Goal: Find specific page/section: Find specific page/section

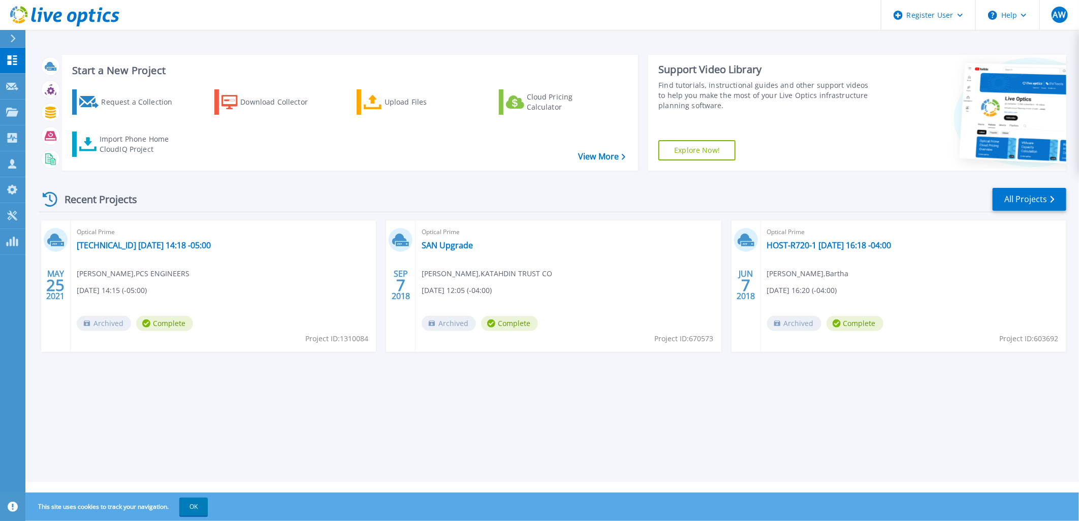
click at [12, 35] on icon at bounding box center [13, 39] width 6 height 8
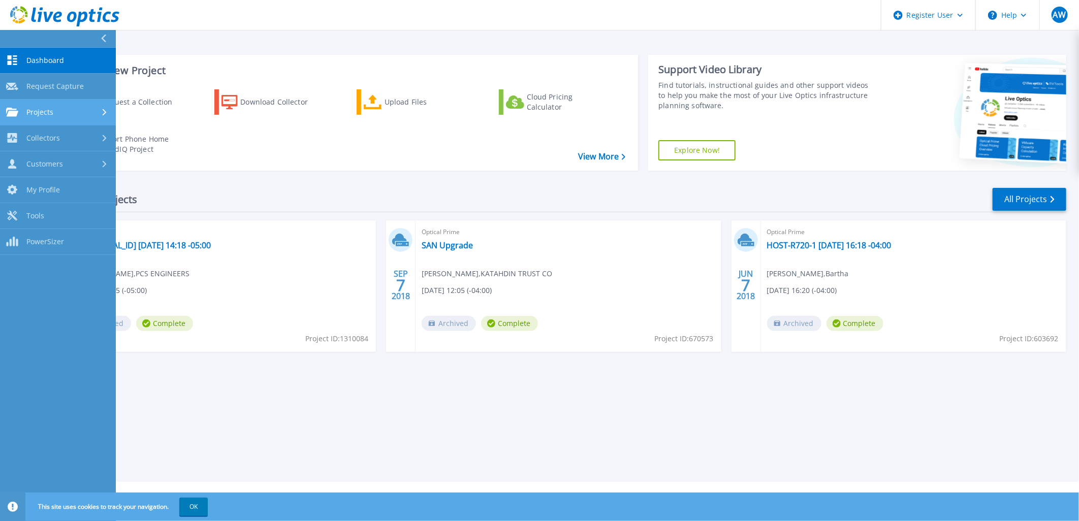
click at [106, 112] on icon at bounding box center [105, 112] width 4 height 7
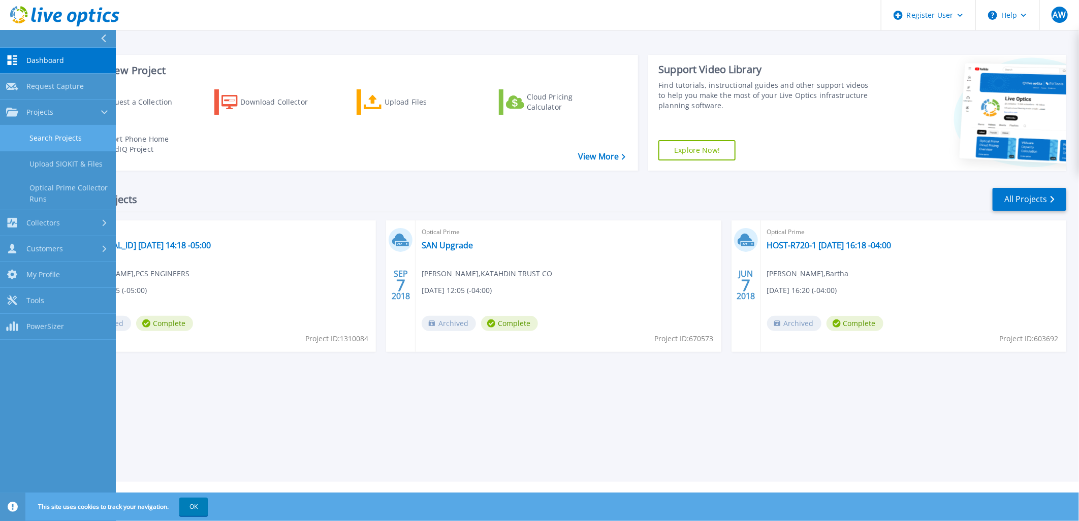
click at [80, 140] on link "Search Projects" at bounding box center [58, 138] width 116 height 26
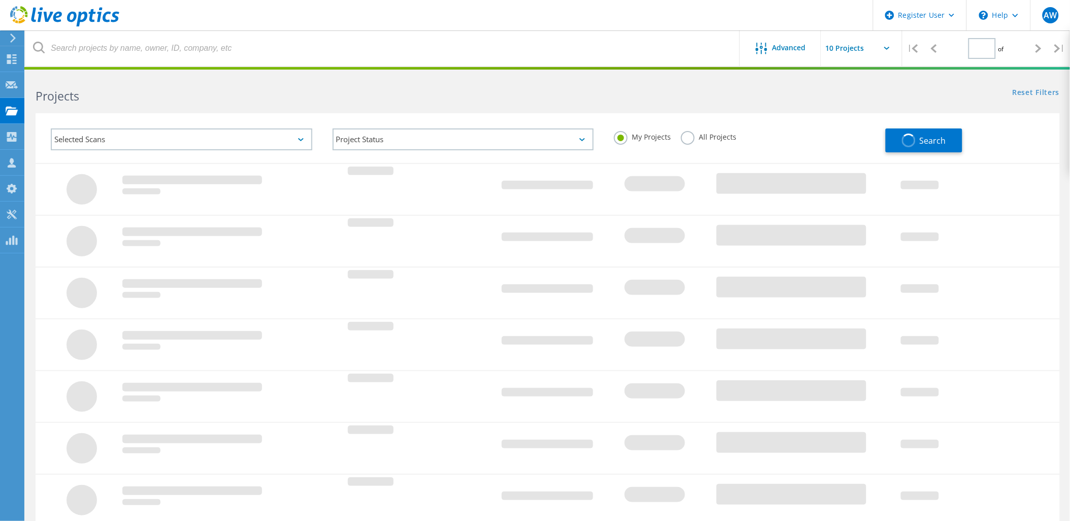
type input "1"
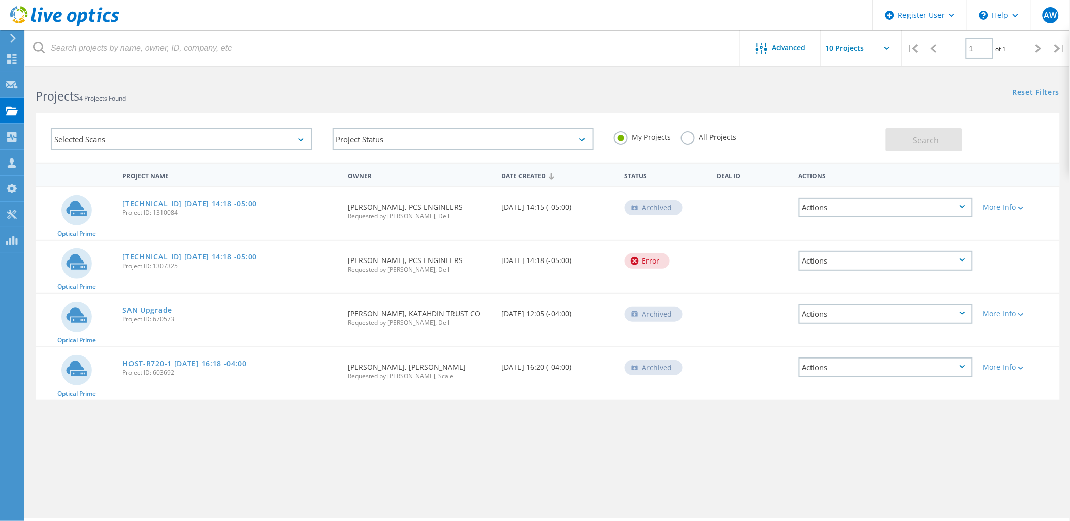
click at [689, 139] on label "All Projects" at bounding box center [708, 136] width 55 height 10
click at [0, 0] on input "All Projects" at bounding box center [0, 0] width 0 height 0
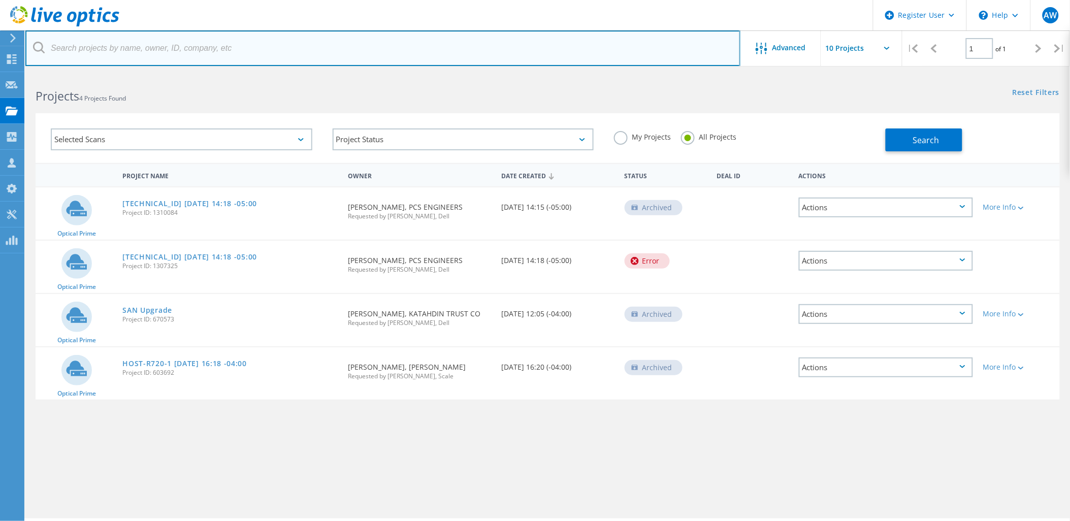
click at [199, 53] on input "text" at bounding box center [382, 48] width 715 height 36
type input "Zestron"
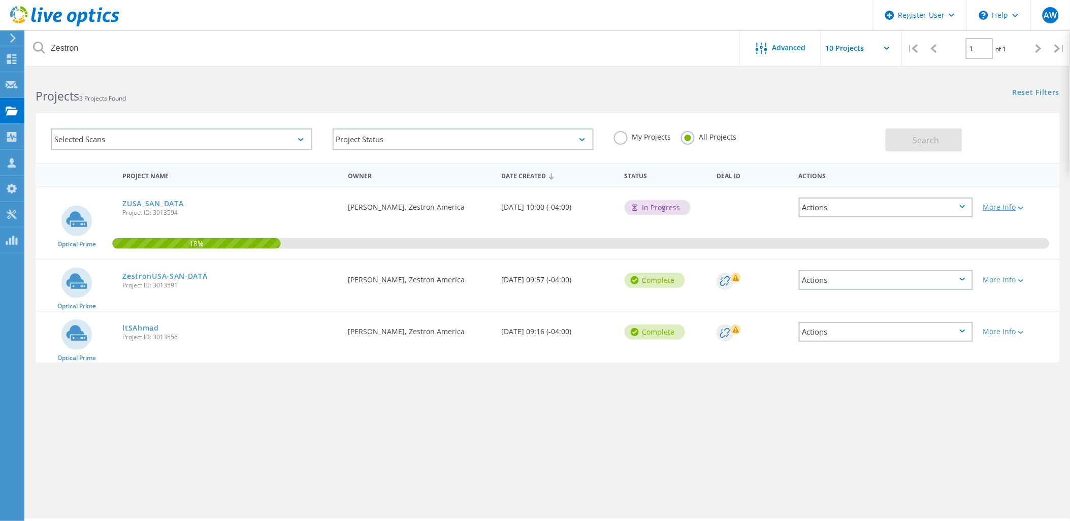
click at [1034, 204] on div "More Info" at bounding box center [1019, 207] width 72 height 7
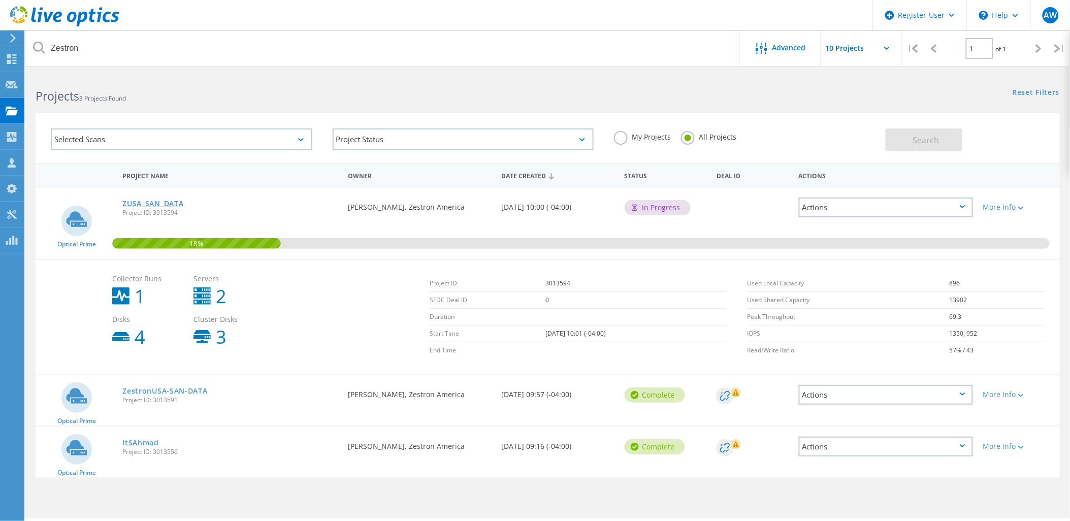
click at [155, 205] on link "ZUSA_SAN_DATA" at bounding box center [152, 203] width 61 height 7
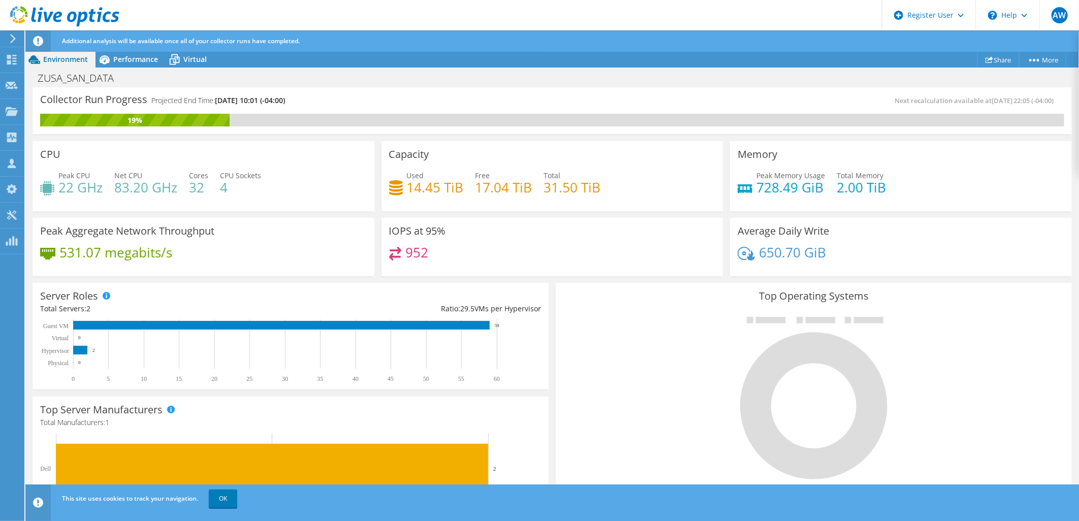
click at [374, 140] on div "CPU Peak CPU 22 GHz Net CPU 83.20 GHz Cores 32 CPU Sockets 4" at bounding box center [203, 175] width 349 height 74
click at [370, 69] on div "ZUSA_SAN_DATA Print" at bounding box center [551, 78] width 1053 height 19
